Goal: Obtain resource: Obtain resource

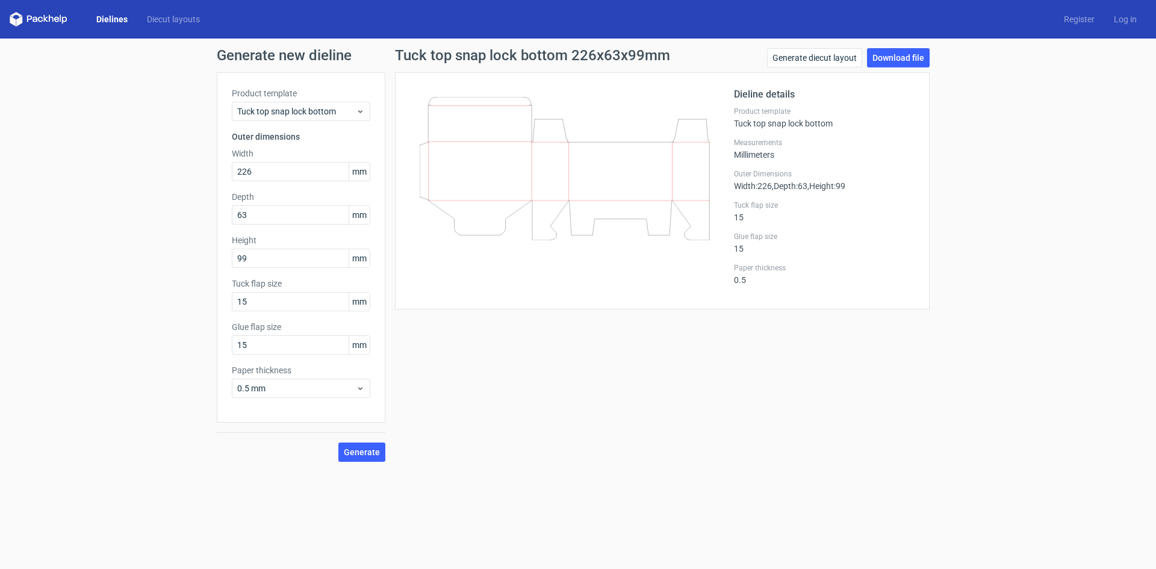
type input "226"
type input "37"
type input "60"
click at [265, 296] on input "15" at bounding box center [301, 301] width 138 height 19
drag, startPoint x: 265, startPoint y: 303, endPoint x: 195, endPoint y: 302, distance: 70.4
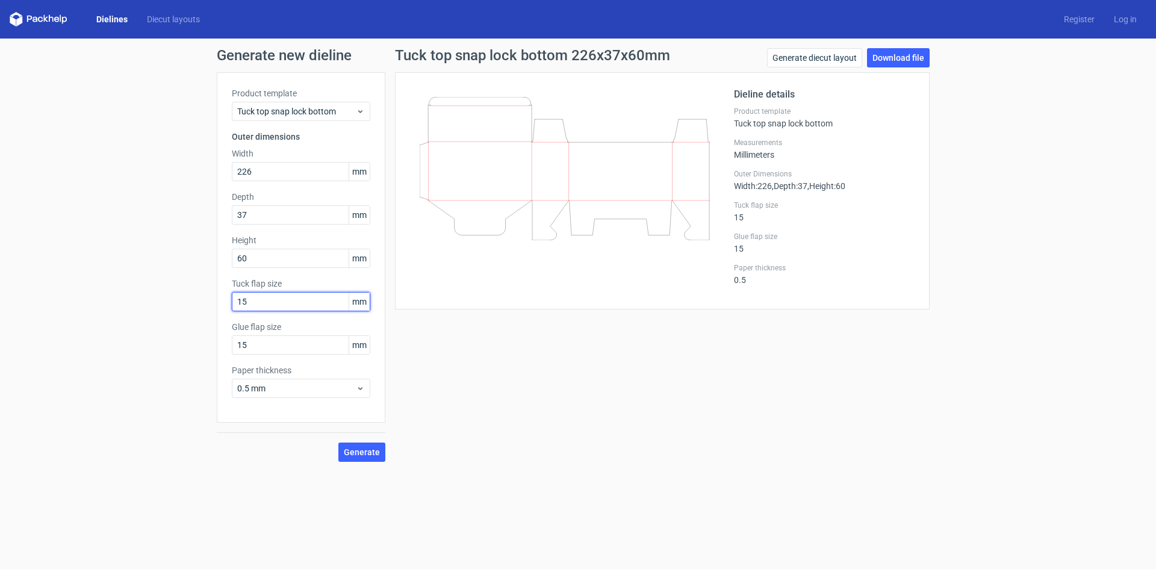
click at [195, 302] on div "Generate new dieline Product template Tuck top snap lock bottom Outer dimension…" at bounding box center [578, 255] width 1156 height 433
type input "10"
click at [338, 442] on button "Generate" at bounding box center [361, 451] width 47 height 19
click at [107, 14] on link "Dielines" at bounding box center [112, 19] width 51 height 12
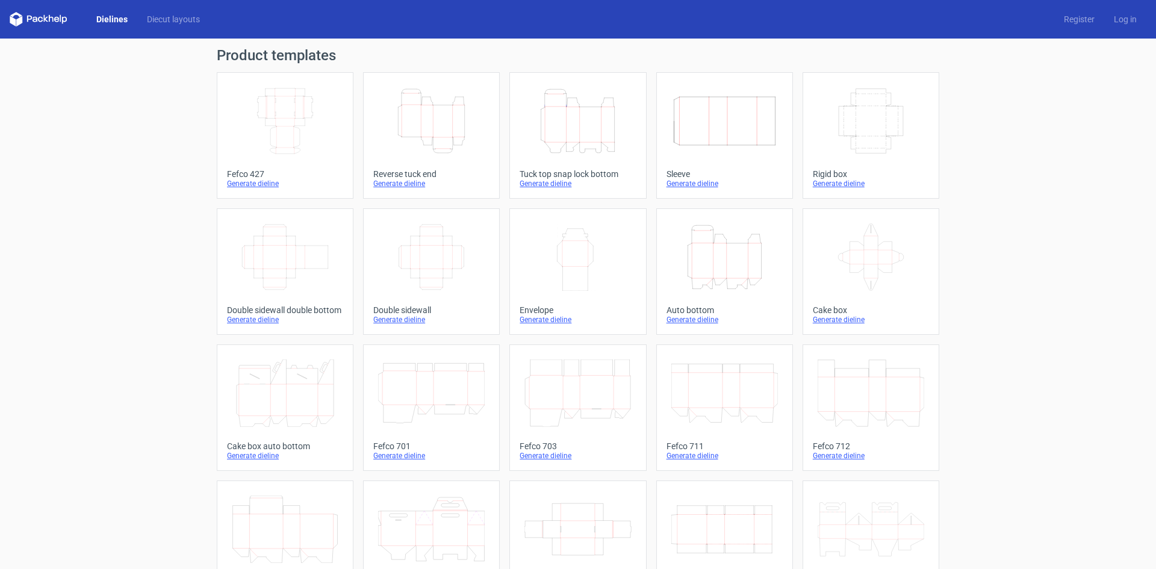
click at [104, 262] on div "Product templates Width Depth Height Fefco 427 Generate dieline Height Depth Wi…" at bounding box center [578, 396] width 1156 height 714
